Goal: Navigation & Orientation: Go to known website

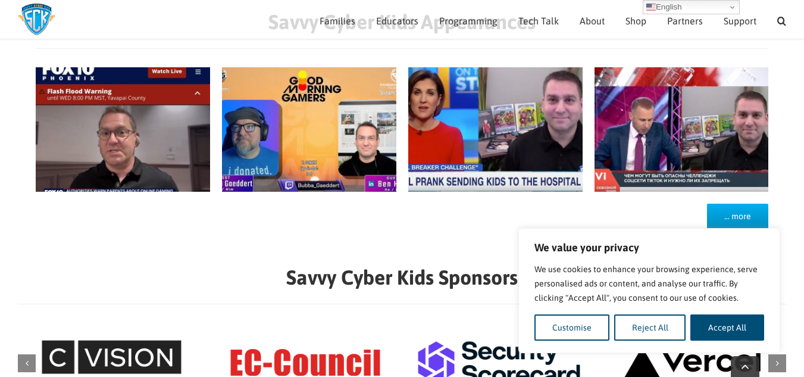
scroll to position [1124, 0]
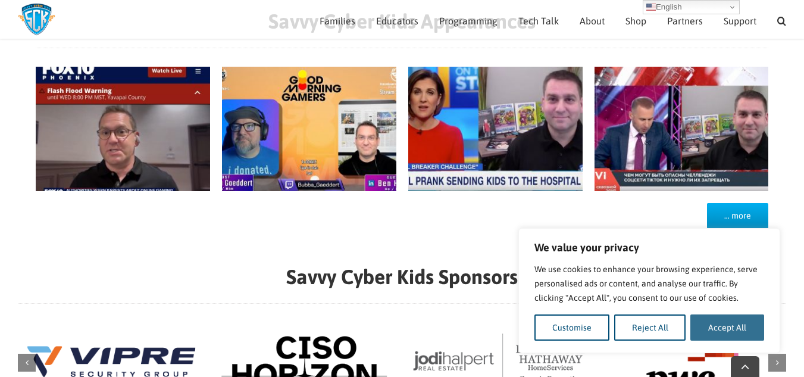
click at [714, 327] on button "Accept All" at bounding box center [727, 327] width 74 height 26
checkbox input "true"
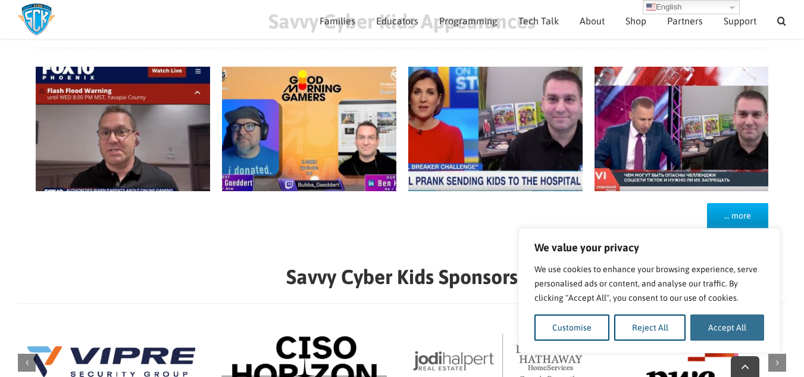
checkbox input "true"
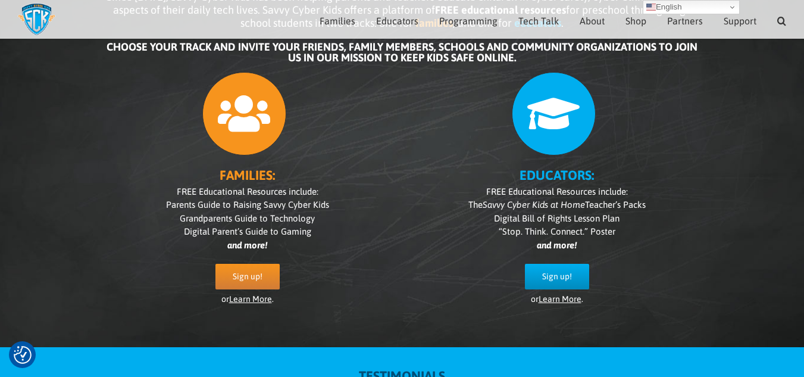
scroll to position [116, 0]
